Goal: Task Accomplishment & Management: Use online tool/utility

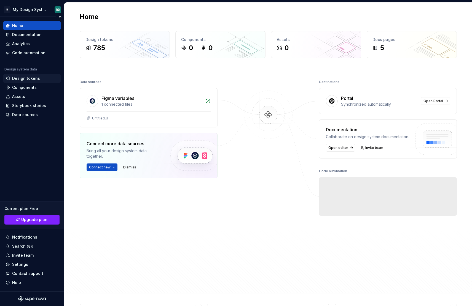
click at [40, 78] on div "Design tokens" at bounding box center [32, 79] width 53 height 6
click at [23, 82] on div "Design tokens" at bounding box center [31, 78] width 57 height 9
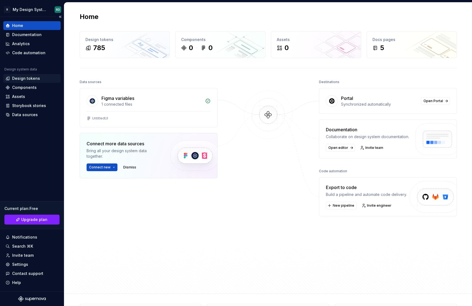
click at [33, 76] on div "Design tokens" at bounding box center [26, 79] width 28 height 6
click at [59, 15] on button "Collapse sidebar" at bounding box center [60, 17] width 8 height 8
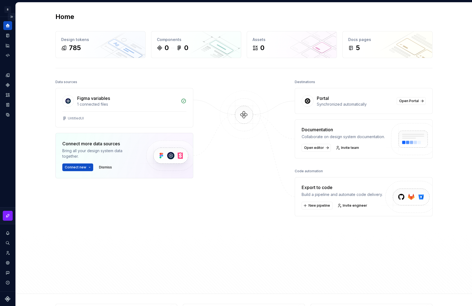
click at [11, 16] on button "Expand sidebar" at bounding box center [12, 17] width 8 height 8
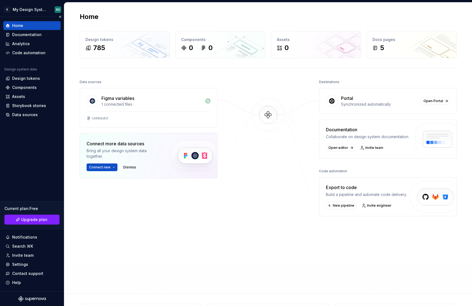
click at [34, 74] on div "Design system data" at bounding box center [31, 70] width 57 height 7
click at [35, 79] on div "Design tokens" at bounding box center [26, 79] width 28 height 6
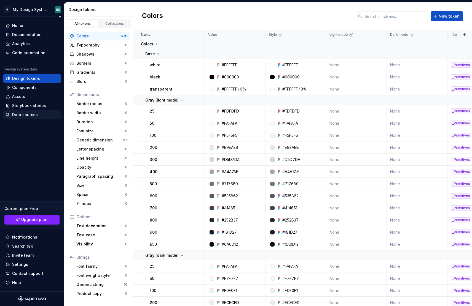
click at [45, 115] on div "Data sources" at bounding box center [32, 115] width 53 height 6
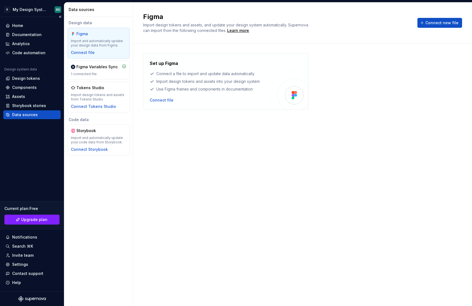
click at [18, 118] on div "Data sources" at bounding box center [31, 114] width 57 height 9
click at [38, 55] on div "Code automation" at bounding box center [28, 53] width 33 height 6
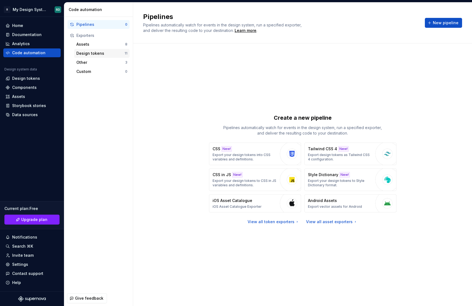
click at [112, 52] on div "Design tokens" at bounding box center [100, 54] width 48 height 6
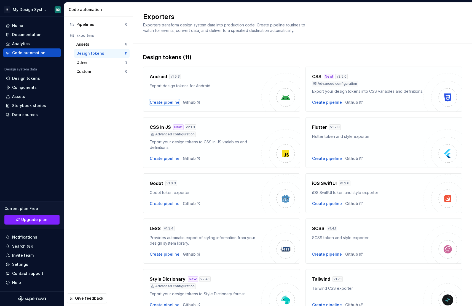
click at [156, 105] on div "Create pipeline" at bounding box center [165, 103] width 30 height 6
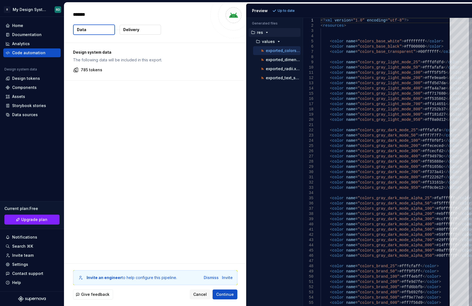
type textarea "*"
click at [277, 78] on p "exported_text_styles.xml" at bounding box center [283, 78] width 35 height 4
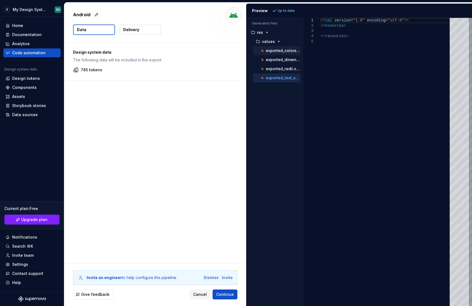
click at [283, 51] on p "exported_colors.xml" at bounding box center [283, 50] width 35 height 4
type textarea "**********"
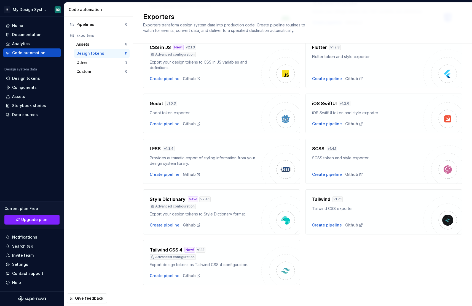
scroll to position [85, 0]
click at [160, 226] on div "Create pipeline" at bounding box center [165, 226] width 30 height 6
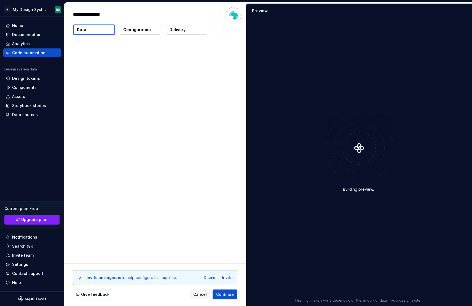
type textarea "*"
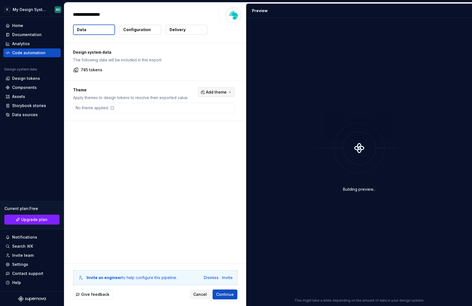
click at [207, 91] on span "Add theme" at bounding box center [216, 93] width 21 height 6
drag, startPoint x: 197, startPoint y: 133, endPoint x: 198, endPoint y: 139, distance: 6.4
click at [197, 133] on div "Light mode" at bounding box center [189, 132] width 21 height 6
click at [198, 142] on div "Dark mode" at bounding box center [189, 141] width 21 height 6
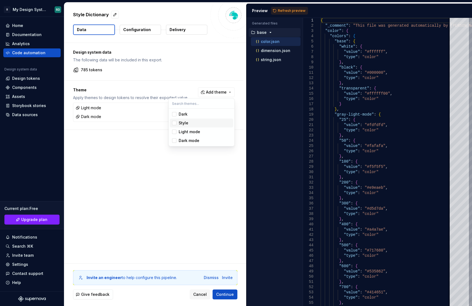
click at [191, 124] on div "Style" at bounding box center [205, 123] width 52 height 6
click at [190, 123] on div "Style" at bounding box center [205, 123] width 52 height 6
click at [133, 145] on html "R My Design System RD Home Documentation Analytics Code automation Design syste…" at bounding box center [236, 153] width 472 height 306
click at [224, 92] on span "Add theme" at bounding box center [216, 93] width 21 height 6
click at [209, 117] on div "Dark" at bounding box center [205, 115] width 52 height 6
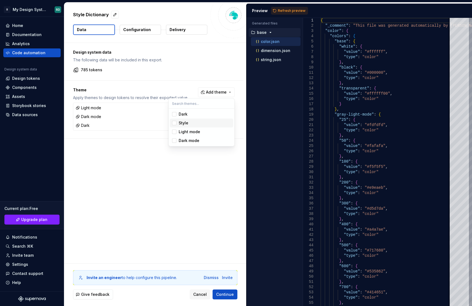
click at [207, 124] on div "Style" at bounding box center [205, 123] width 52 height 6
click at [207, 123] on div "Style" at bounding box center [205, 123] width 52 height 6
click at [205, 114] on div "Dark" at bounding box center [205, 115] width 52 height 6
click at [165, 59] on html "R My Design System RD Home Documentation Analytics Code automation Design syste…" at bounding box center [236, 153] width 472 height 306
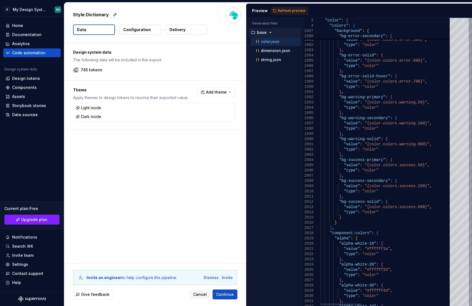
type textarea "**********"
